Goal: Information Seeking & Learning: Learn about a topic

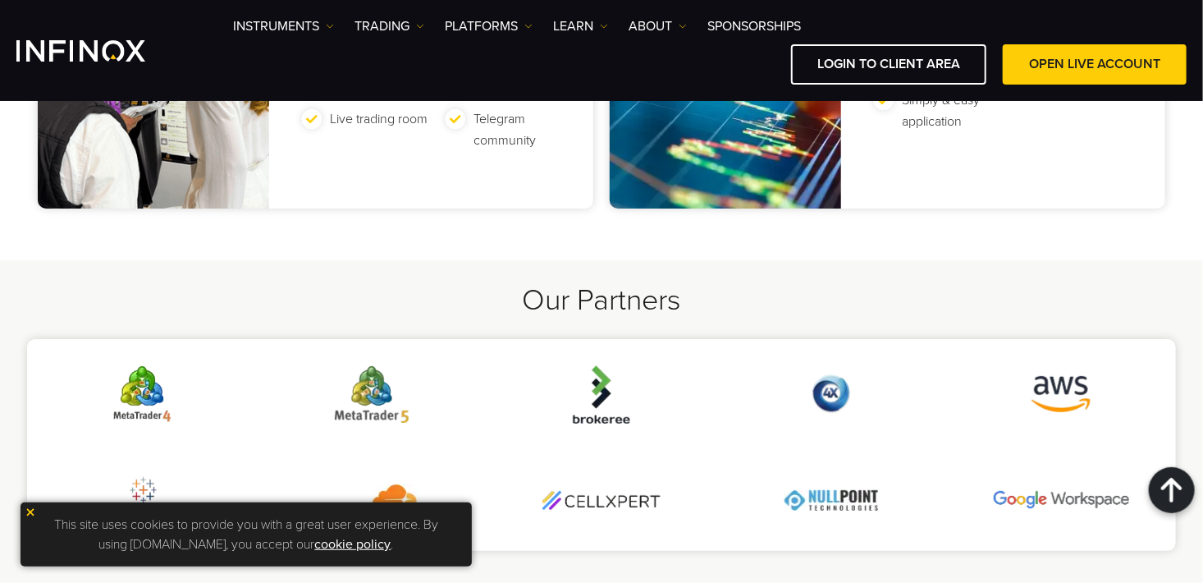
scroll to position [3462, 0]
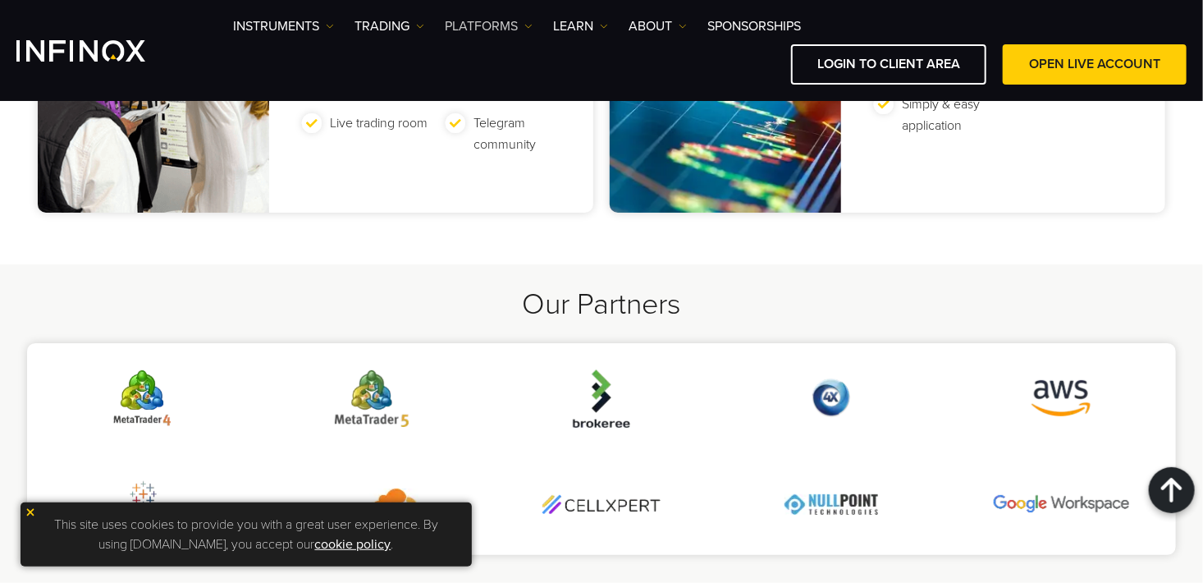
click at [523, 22] on link "PLATFORMS" at bounding box center [489, 26] width 88 height 20
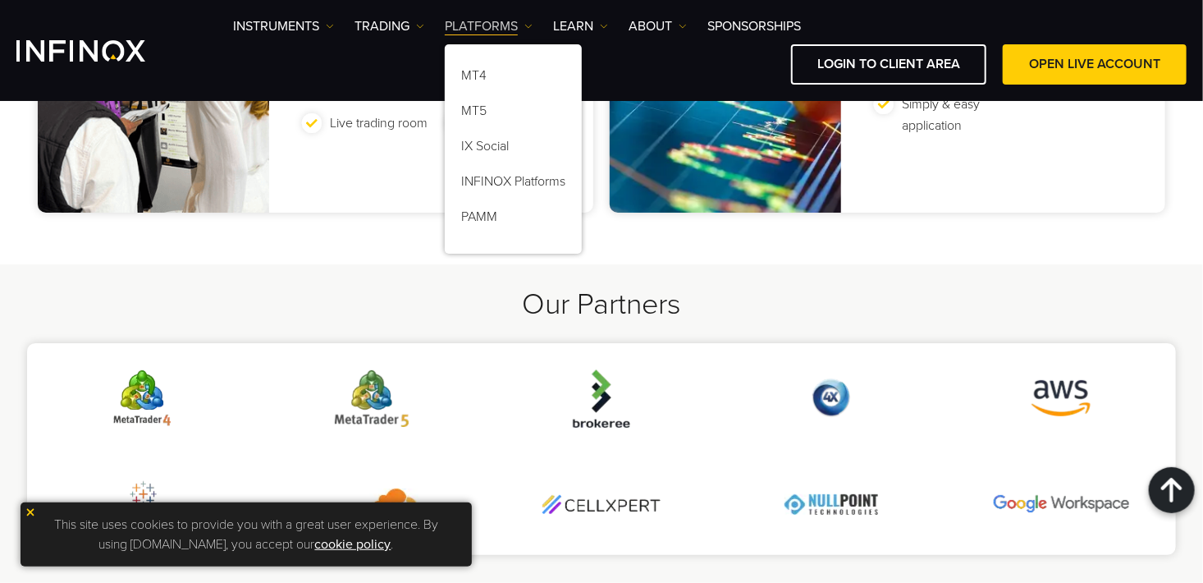
scroll to position [0, 0]
click at [418, 25] on img at bounding box center [420, 26] width 8 height 8
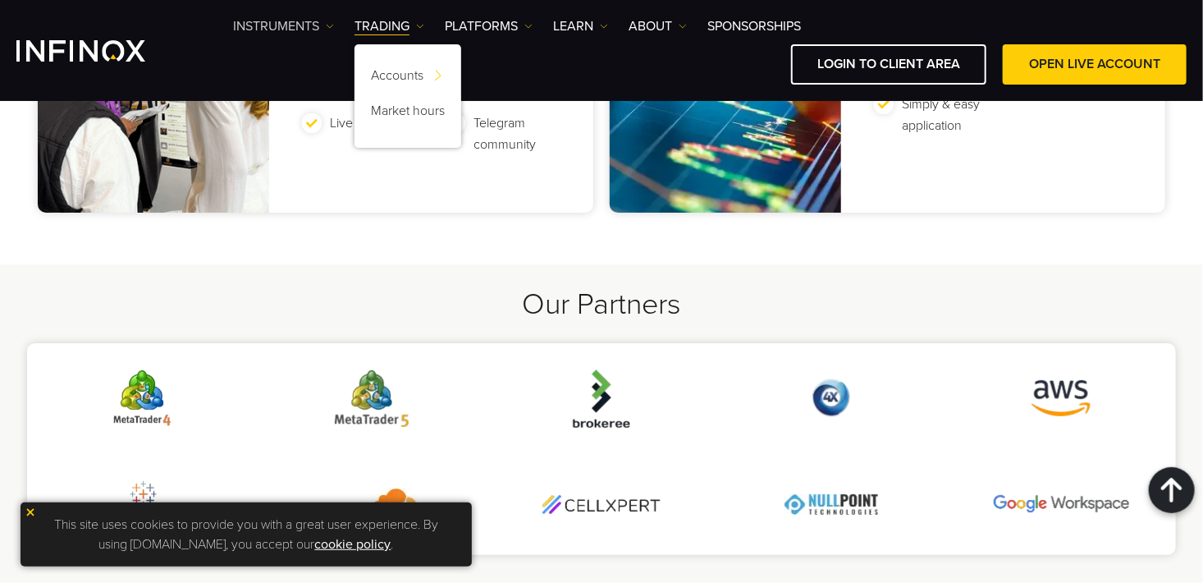
click at [319, 24] on link "Instruments" at bounding box center [283, 26] width 101 height 20
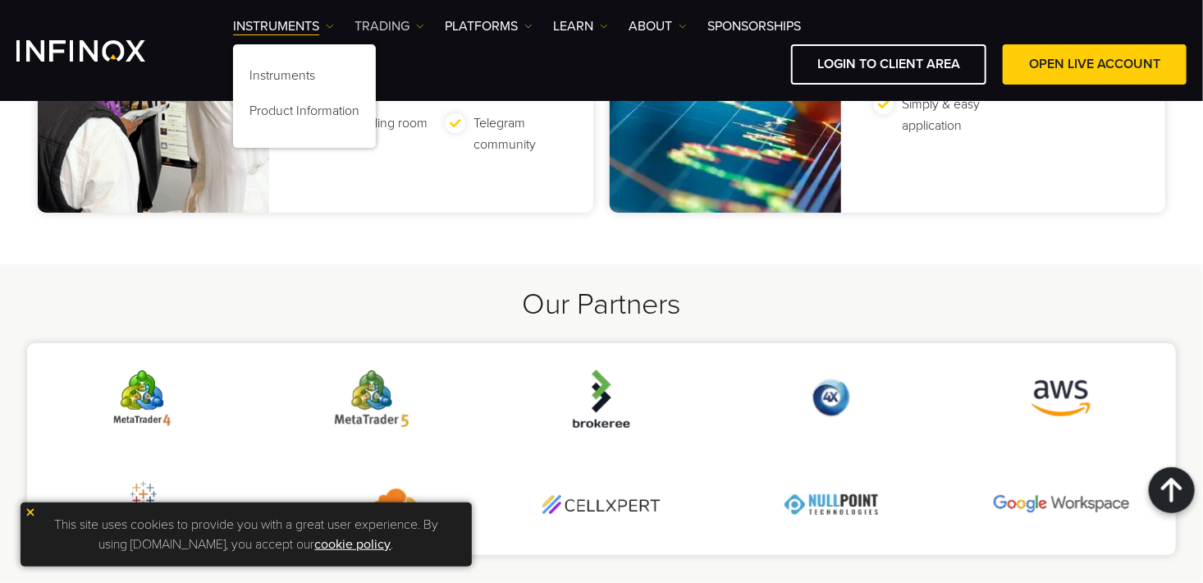
drag, startPoint x: 405, startPoint y: 22, endPoint x: 424, endPoint y: 24, distance: 19.0
click at [407, 23] on link "TRADING" at bounding box center [390, 26] width 70 height 20
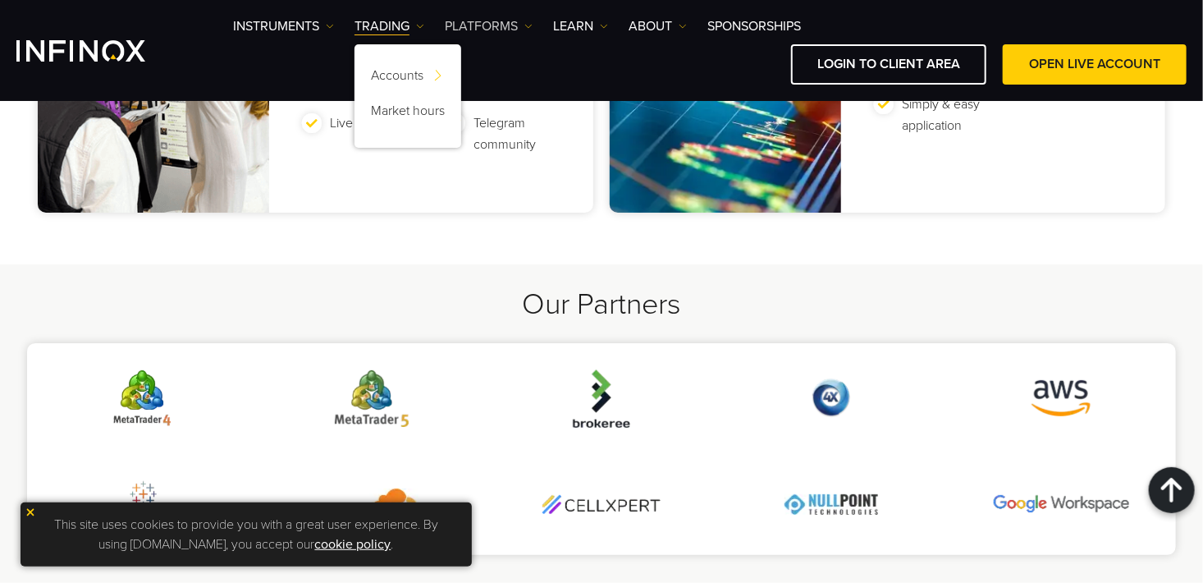
click at [529, 27] on img at bounding box center [529, 26] width 8 height 8
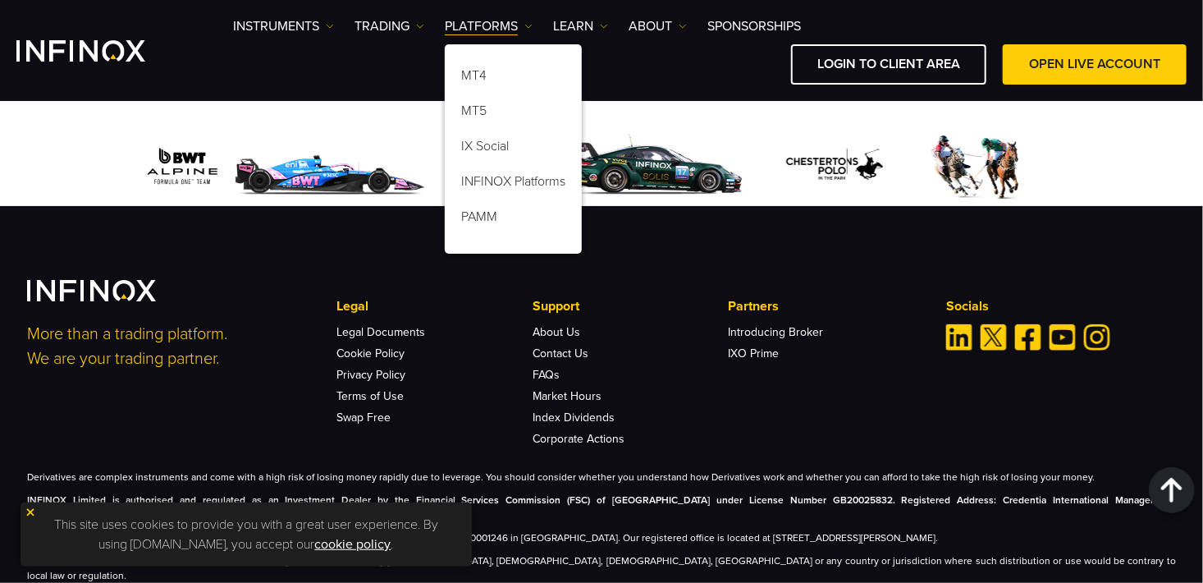
scroll to position [6171, 0]
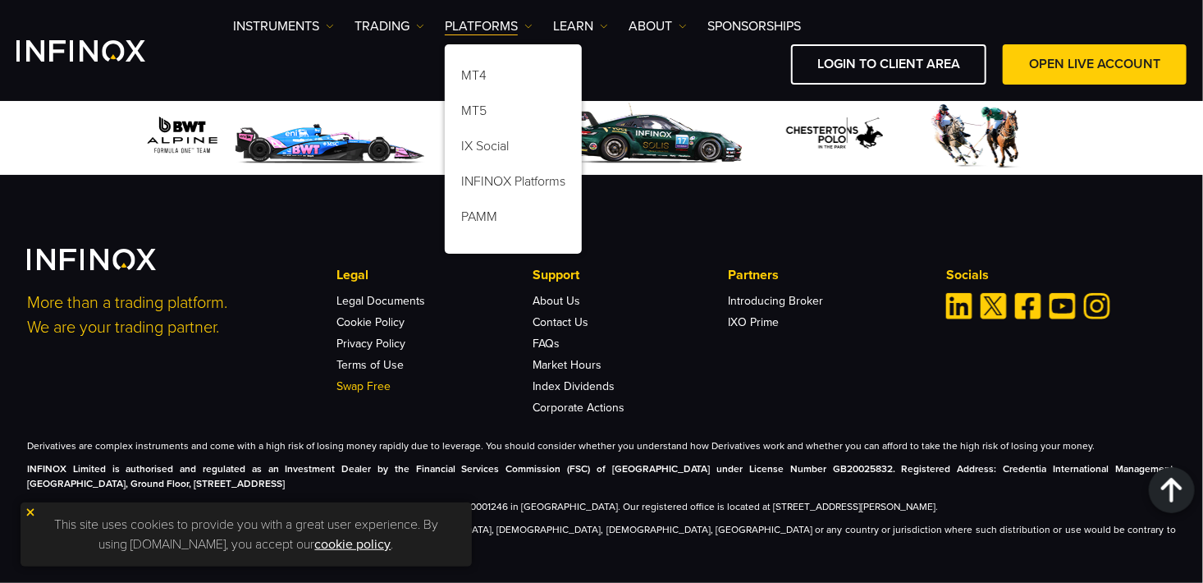
click at [367, 379] on link "Swap Free" at bounding box center [364, 386] width 54 height 14
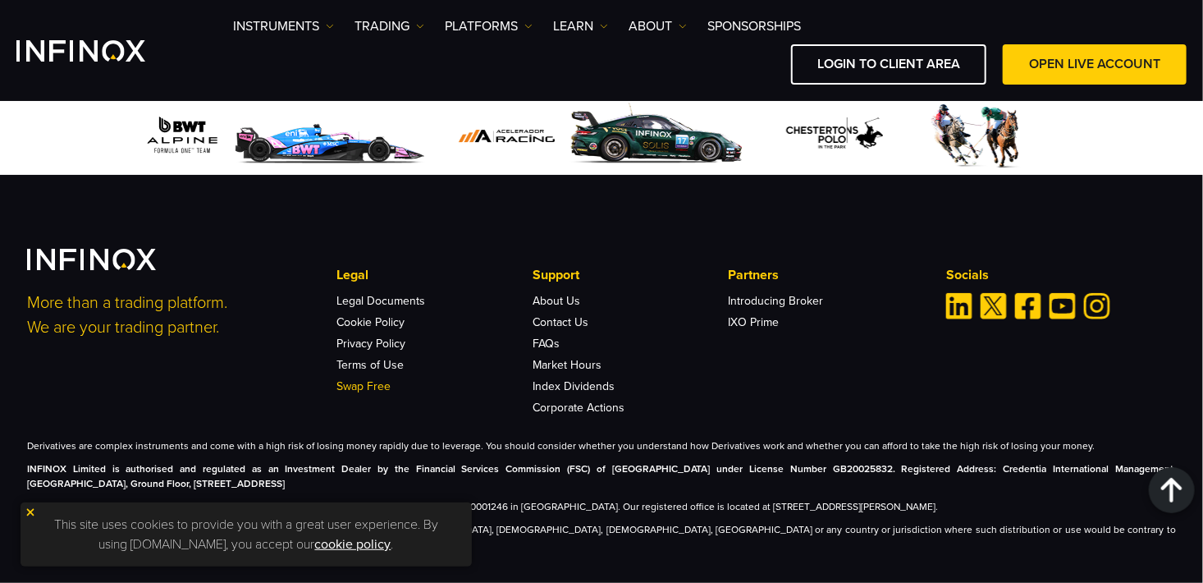
scroll to position [0, 0]
